Goal: Information Seeking & Learning: Learn about a topic

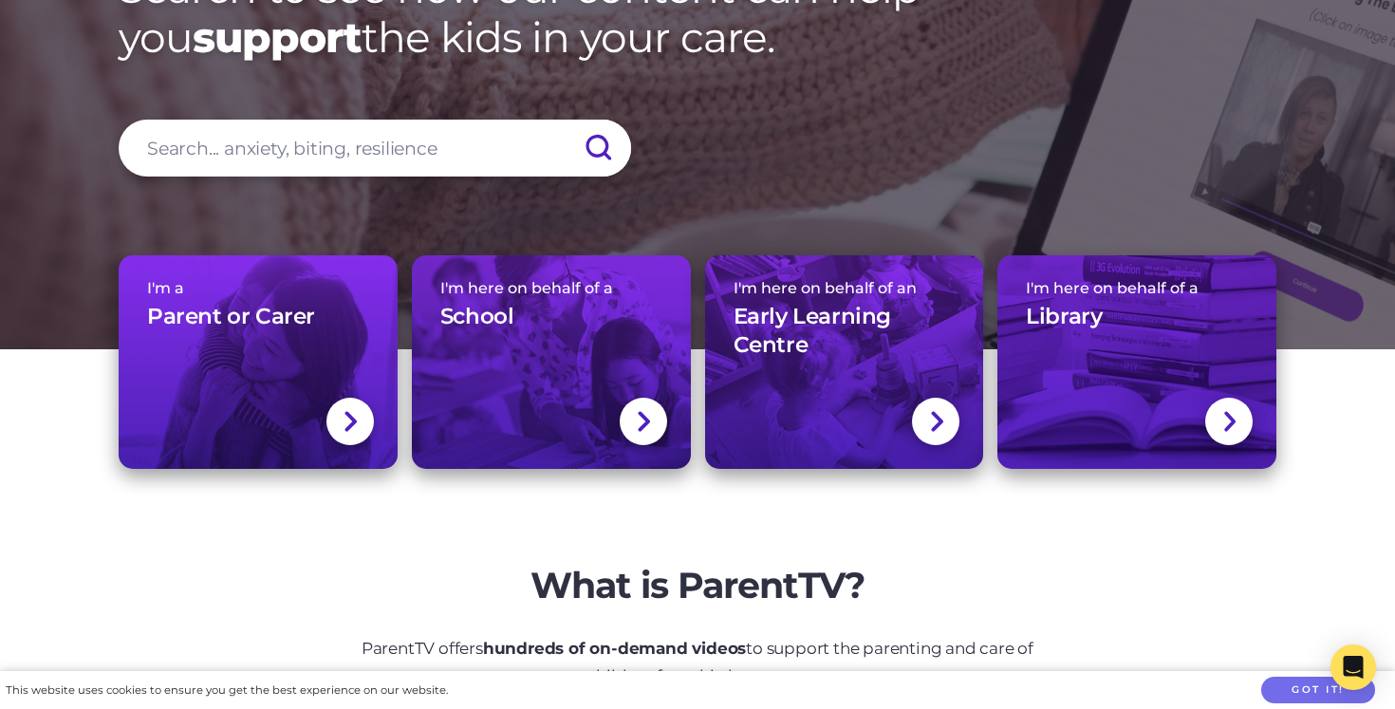
scroll to position [227, 0]
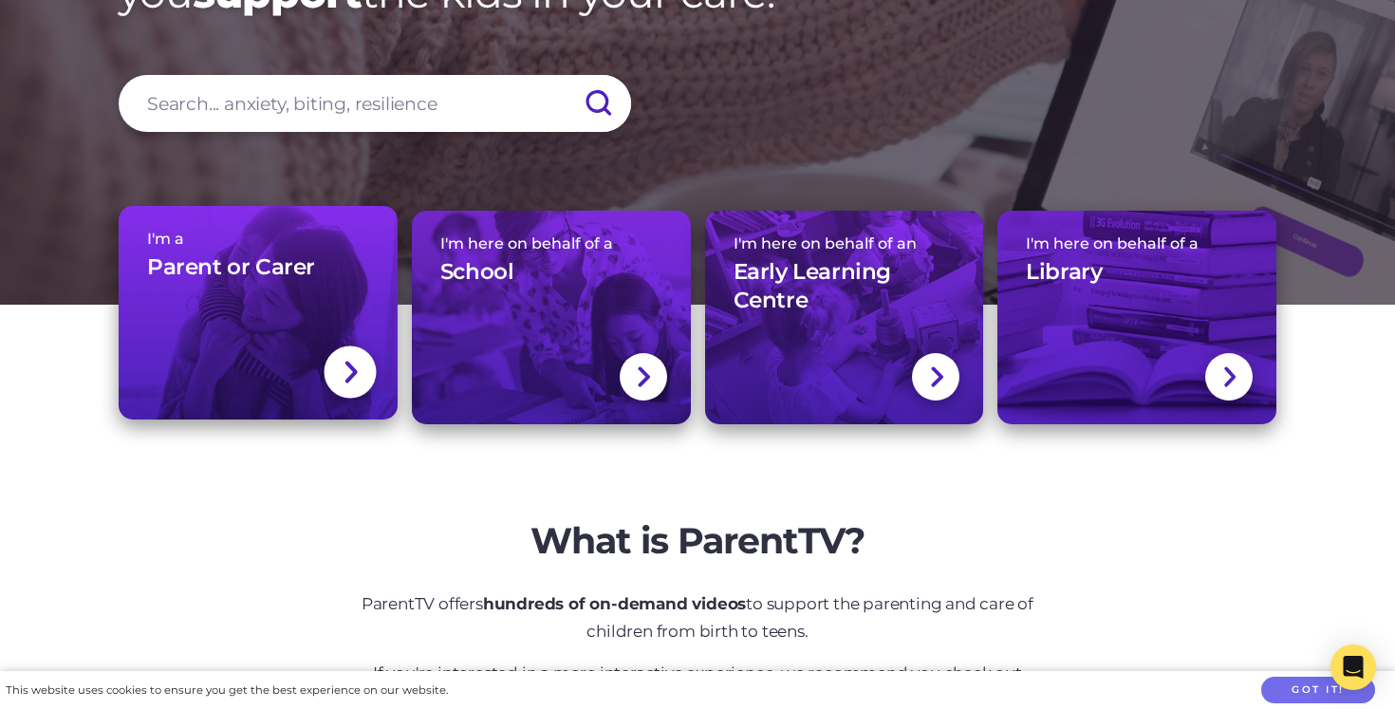
click at [332, 316] on link "I'm a Parent or Carer" at bounding box center [258, 313] width 279 height 214
